Goal: Check status

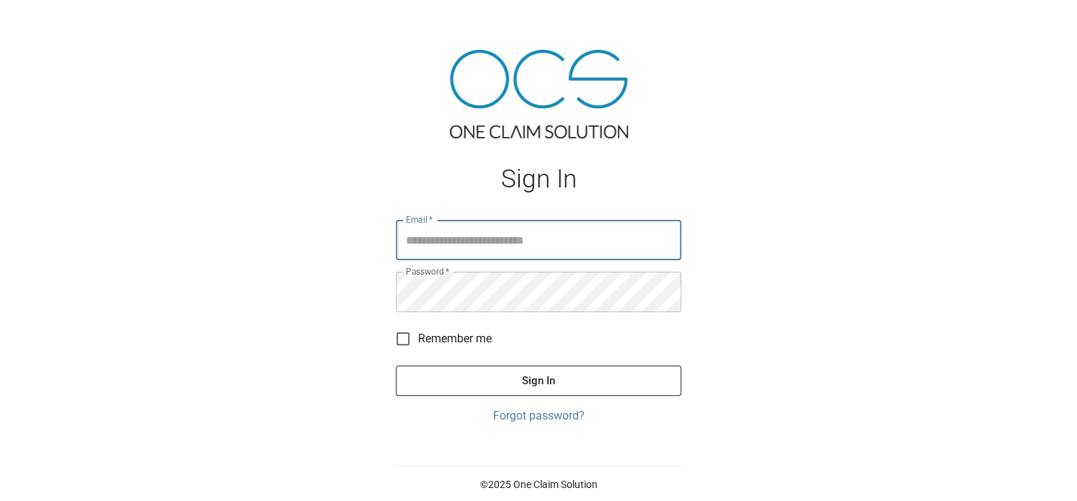
type input "**********"
click at [539, 383] on button "Sign In" at bounding box center [539, 381] width 286 height 30
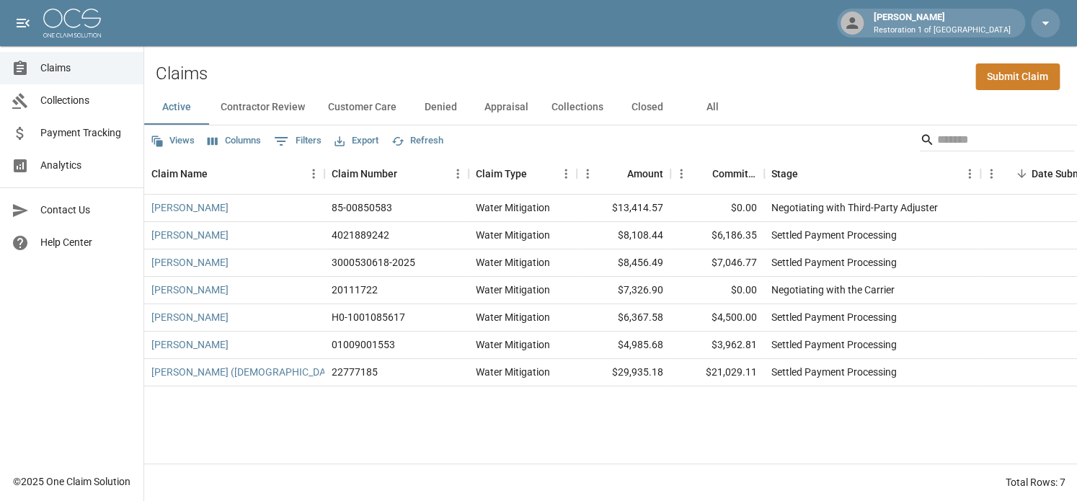
click at [645, 112] on button "Closed" at bounding box center [647, 107] width 65 height 35
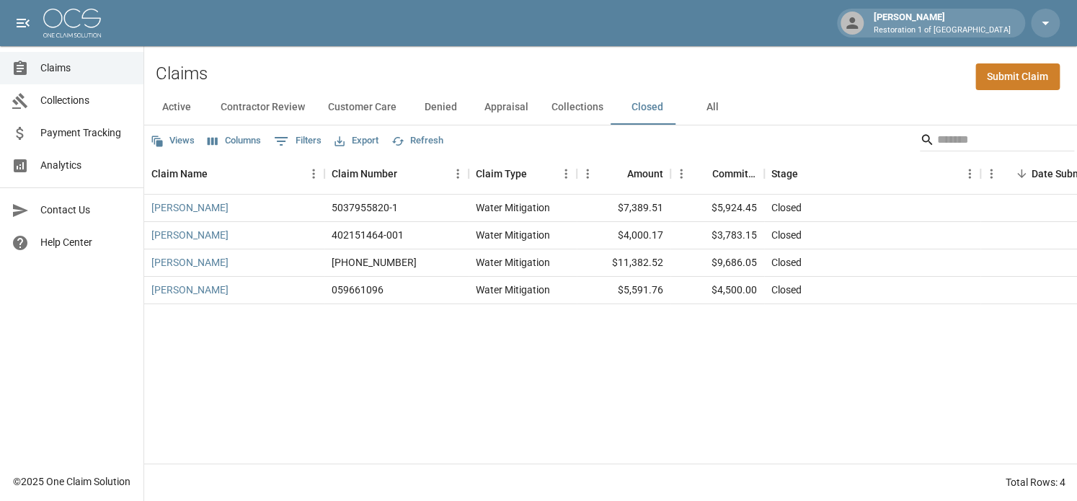
click at [578, 107] on button "Collections" at bounding box center [577, 107] width 75 height 35
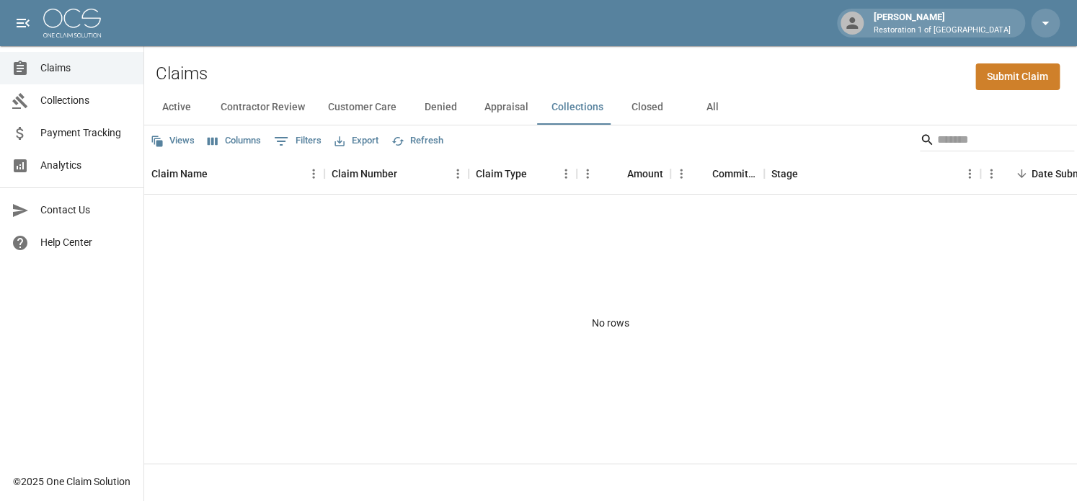
click at [513, 108] on button "Appraisal" at bounding box center [506, 107] width 67 height 35
click at [431, 105] on button "Denied" at bounding box center [440, 107] width 65 height 35
click at [381, 100] on button "Customer Care" at bounding box center [363, 107] width 92 height 35
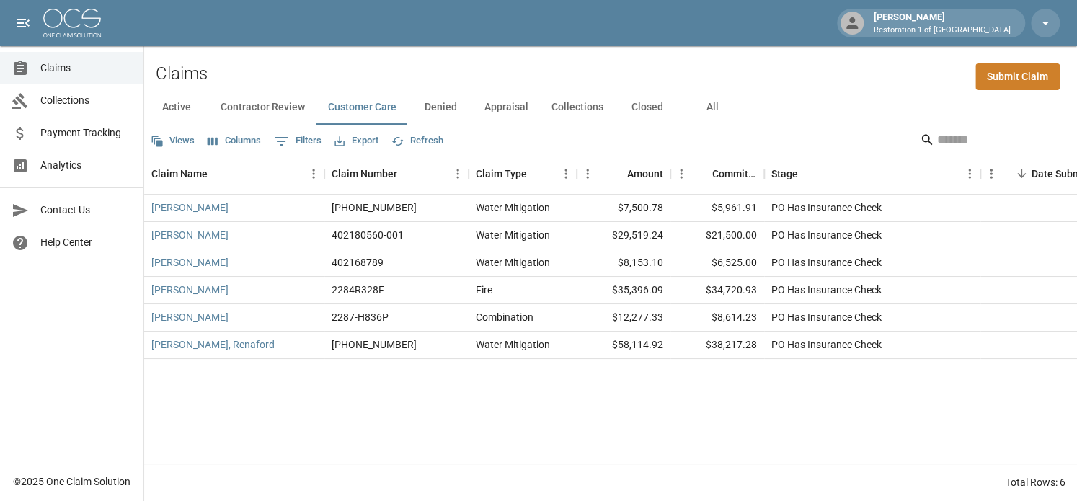
click at [711, 106] on button "All" at bounding box center [712, 107] width 65 height 35
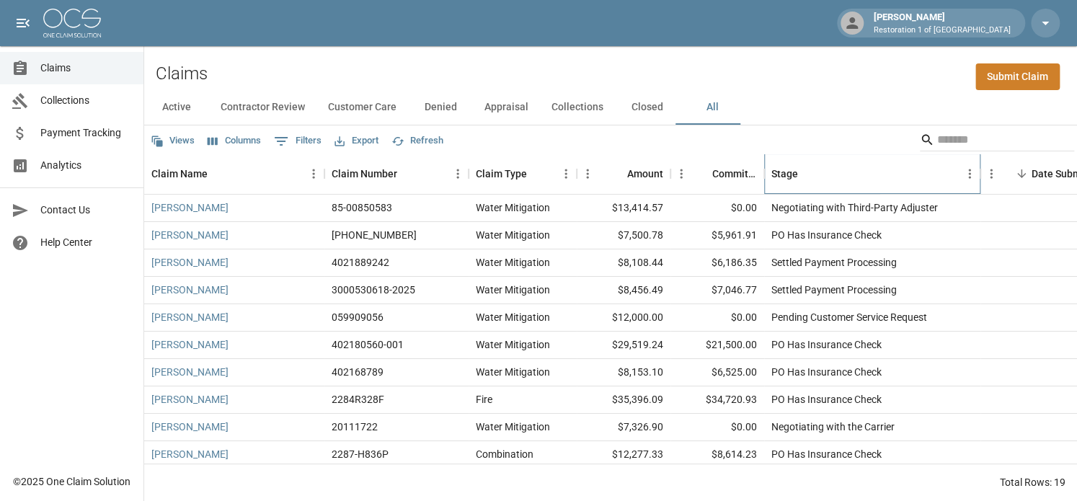
click at [789, 172] on div "Stage" at bounding box center [784, 174] width 27 height 40
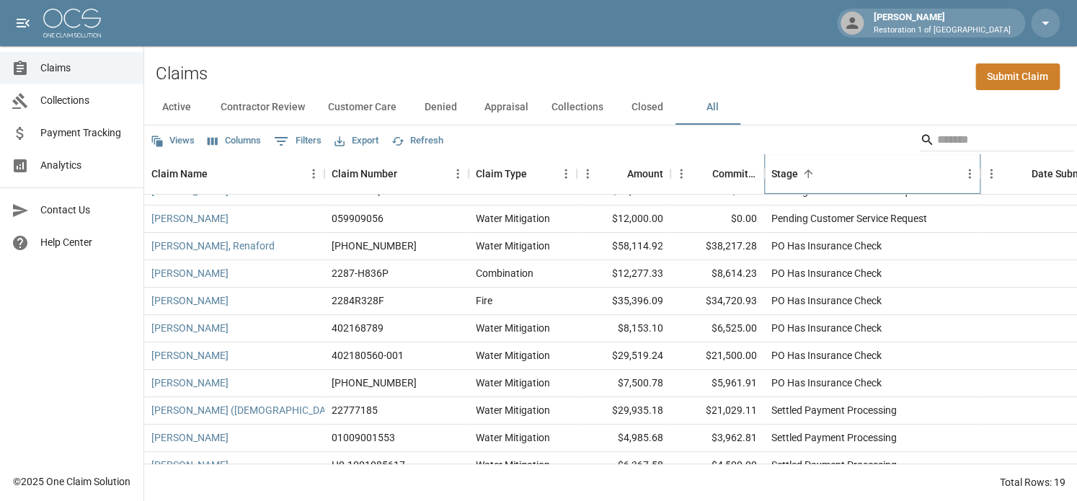
scroll to position [182, 0]
drag, startPoint x: 759, startPoint y: 259, endPoint x: 771, endPoint y: 280, distance: 24.9
click at [771, 280] on div "[PERSON_NAME] 2287-H836P Combination $12,277.33 $8,614.23 PO Has Insurance Chec…" at bounding box center [818, 273] width 1348 height 27
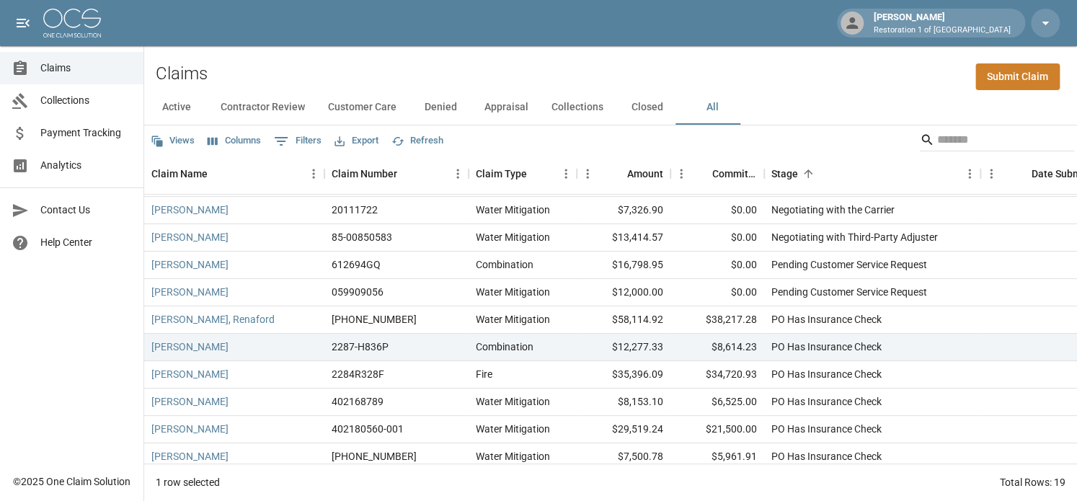
scroll to position [0, 0]
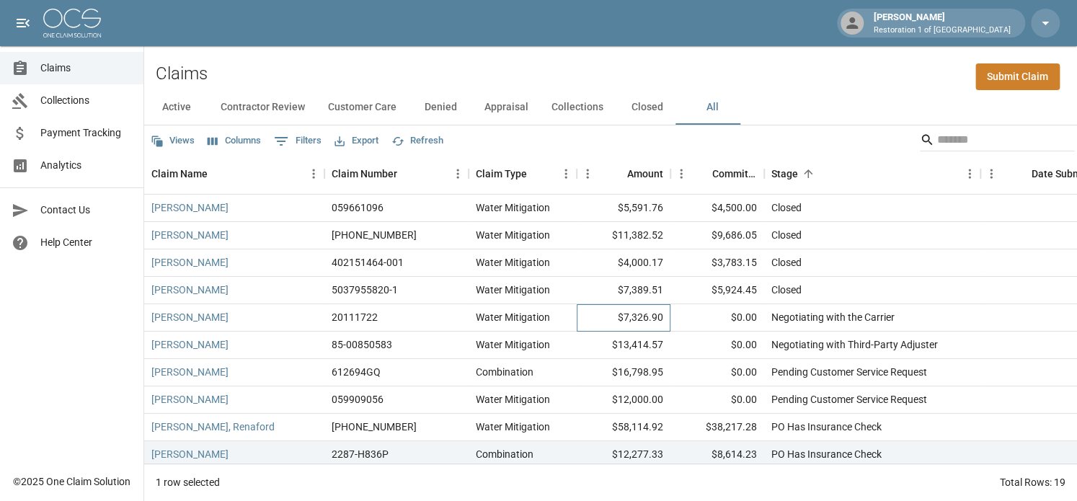
click at [623, 330] on div "$7,326.90" at bounding box center [624, 317] width 94 height 27
